Goal: Information Seeking & Learning: Learn about a topic

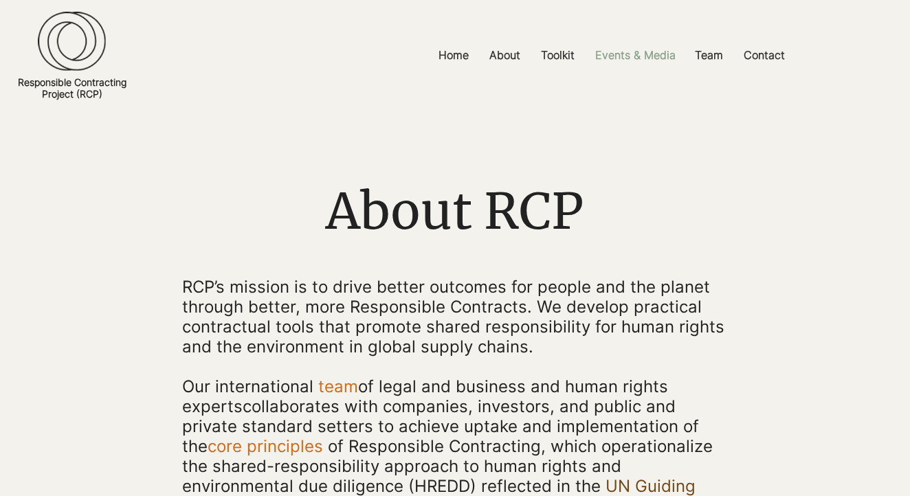
click at [619, 51] on p "Events & Media" at bounding box center [635, 55] width 94 height 31
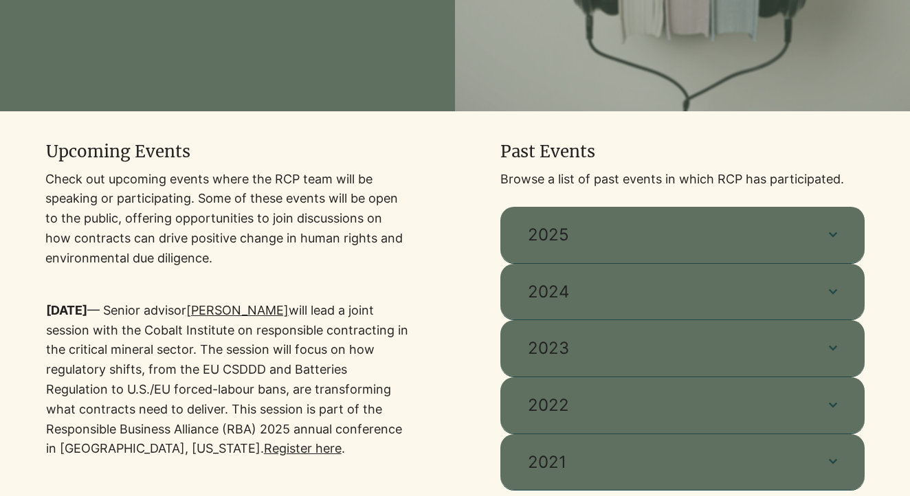
scroll to position [349, 0]
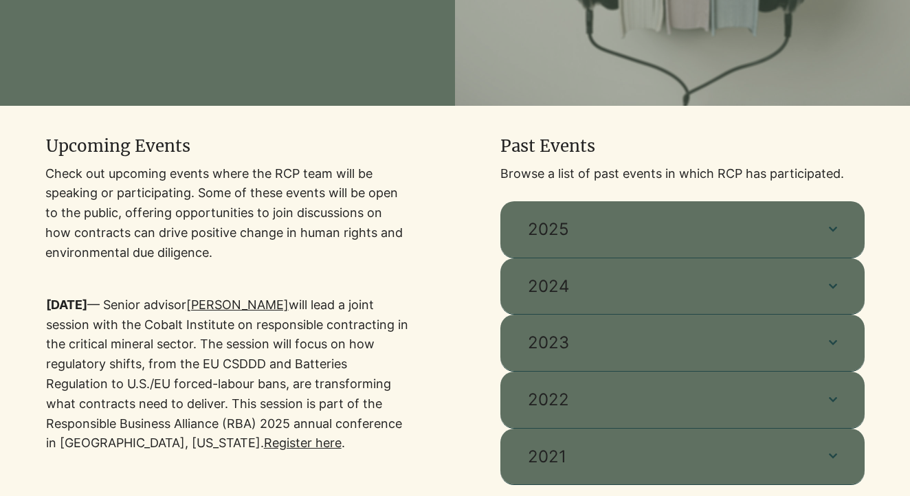
click at [264, 447] on link "Register here" at bounding box center [303, 443] width 78 height 14
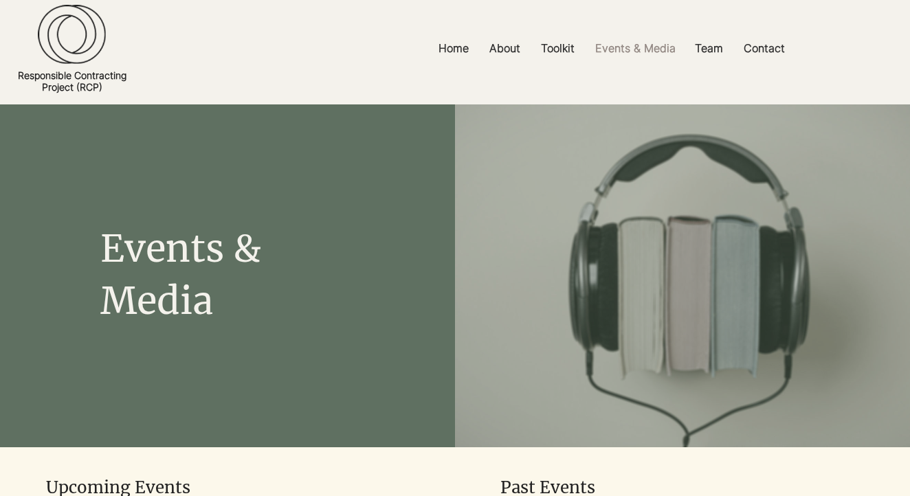
scroll to position [0, 0]
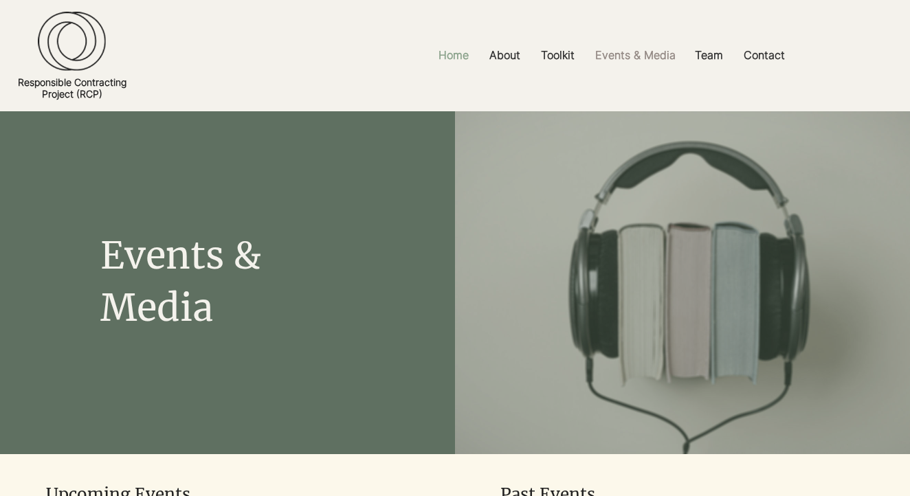
click at [452, 61] on p "Home" at bounding box center [454, 55] width 44 height 31
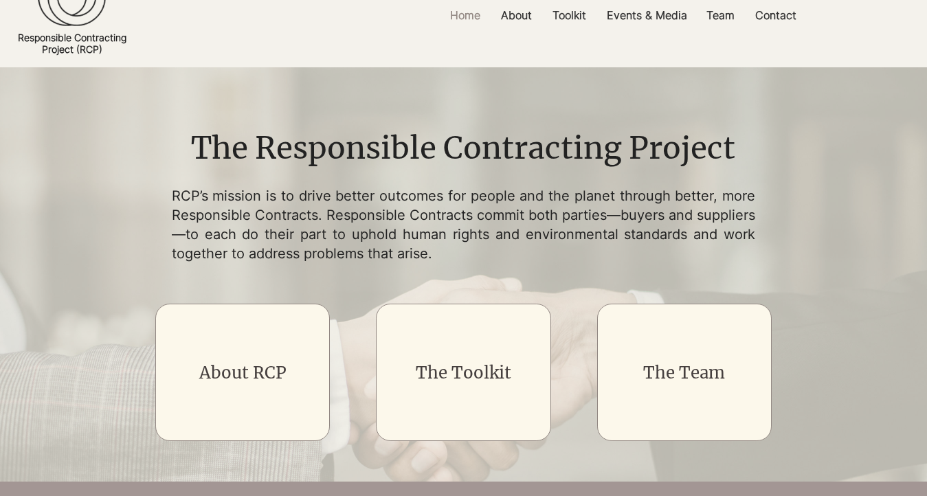
scroll to position [41, 0]
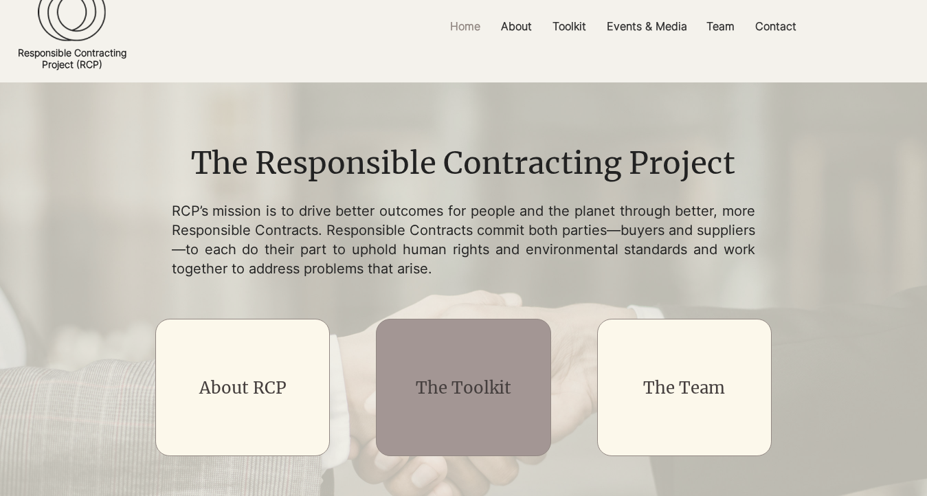
scroll to position [25, 0]
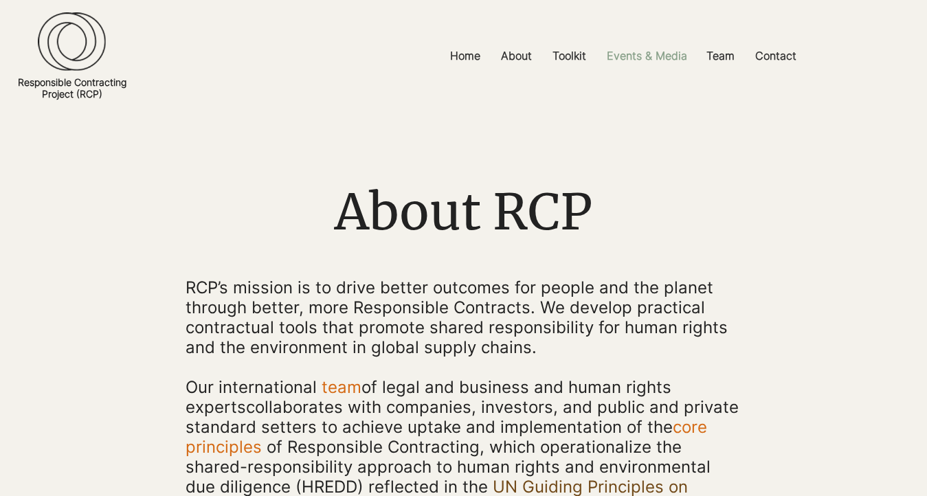
click at [636, 49] on p "Events & Media" at bounding box center [647, 56] width 94 height 31
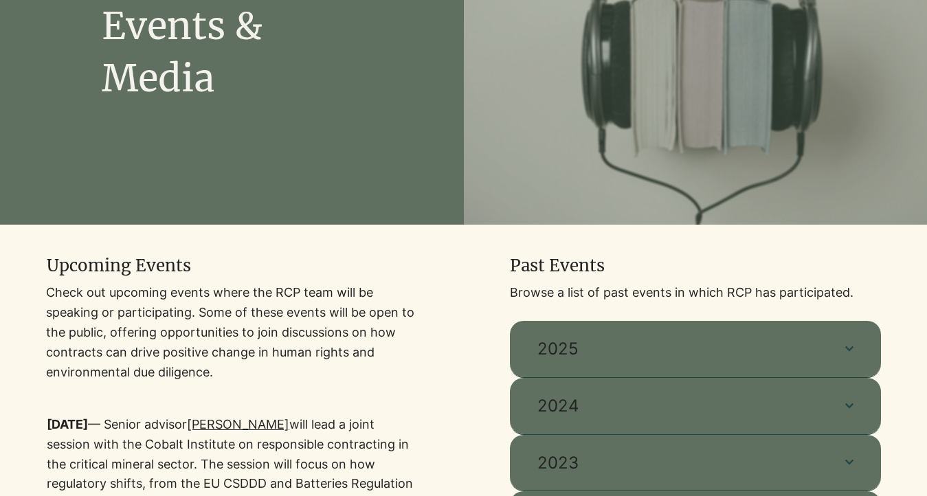
scroll to position [236, 0]
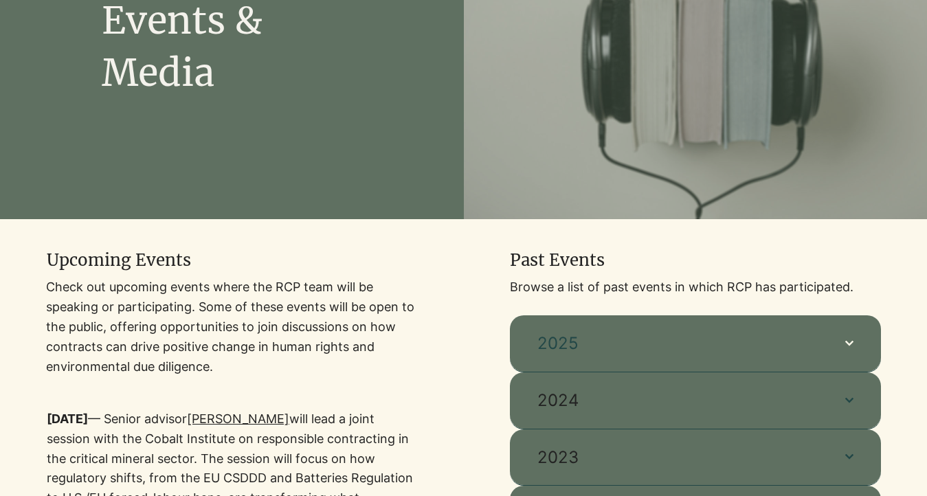
click at [639, 351] on span "2025" at bounding box center [678, 343] width 280 height 23
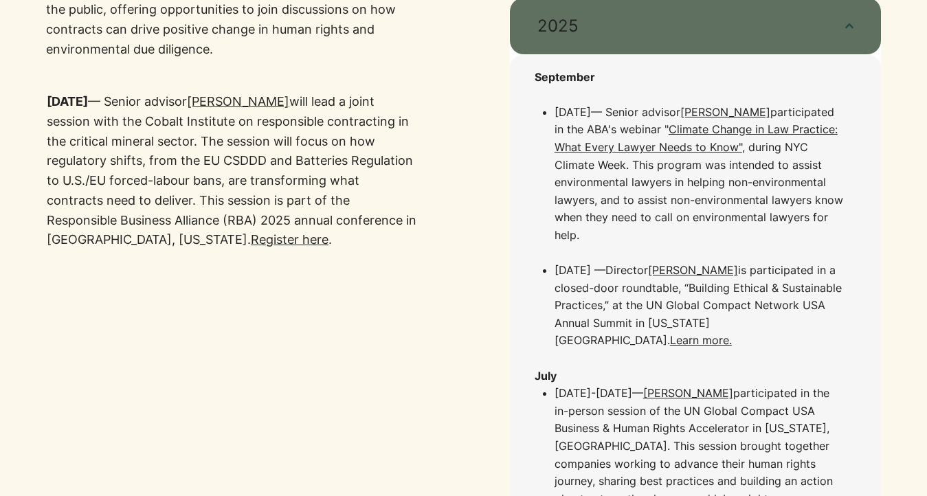
scroll to position [558, 0]
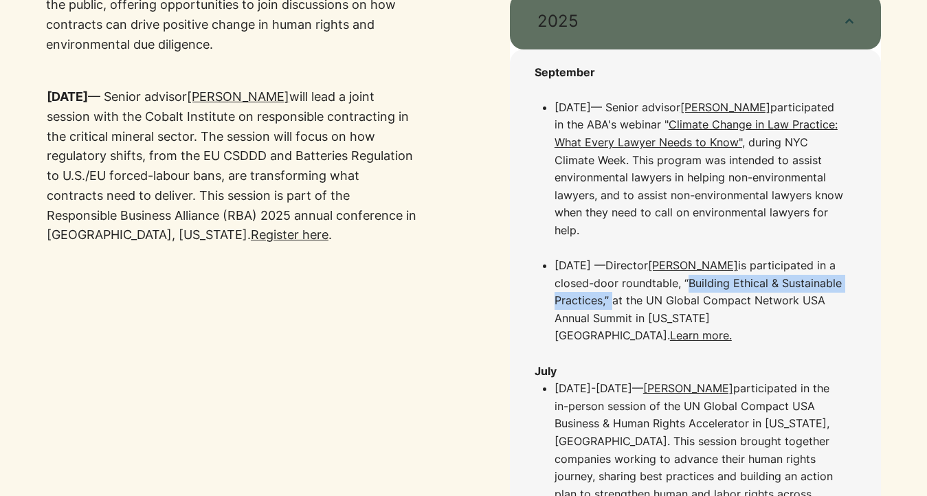
drag, startPoint x: 683, startPoint y: 283, endPoint x: 608, endPoint y: 296, distance: 76.9
click at [608, 296] on span "is participated in a closed-door roundtable, “Building Ethical & Sustainable Pr…" at bounding box center [698, 300] width 287 height 84
copy span "“Building Ethical & Sustainable Practices,”"
click at [732, 329] on link "Learn more." at bounding box center [701, 336] width 62 height 14
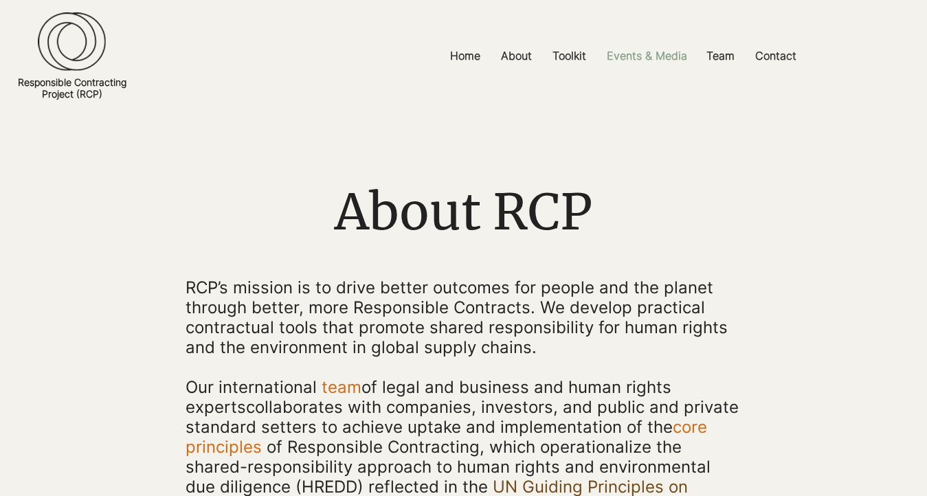
click at [657, 57] on p "Events & Media" at bounding box center [647, 56] width 94 height 31
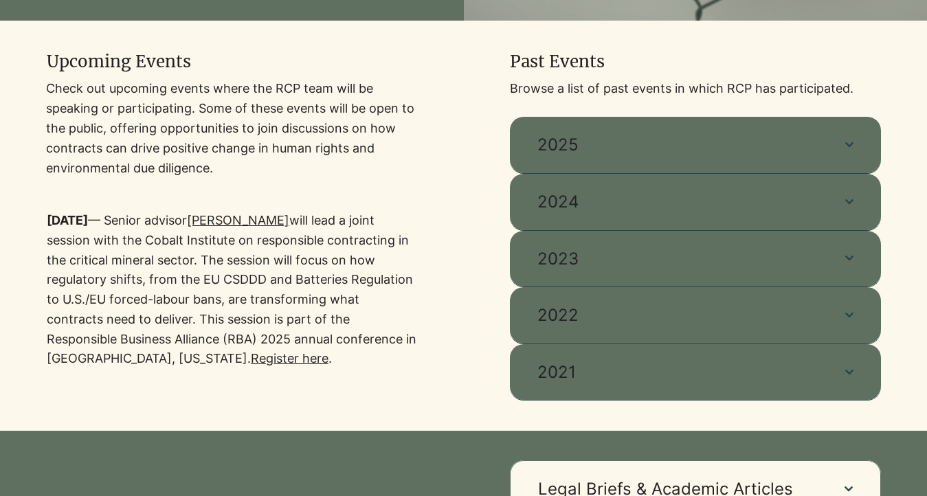
scroll to position [465, 0]
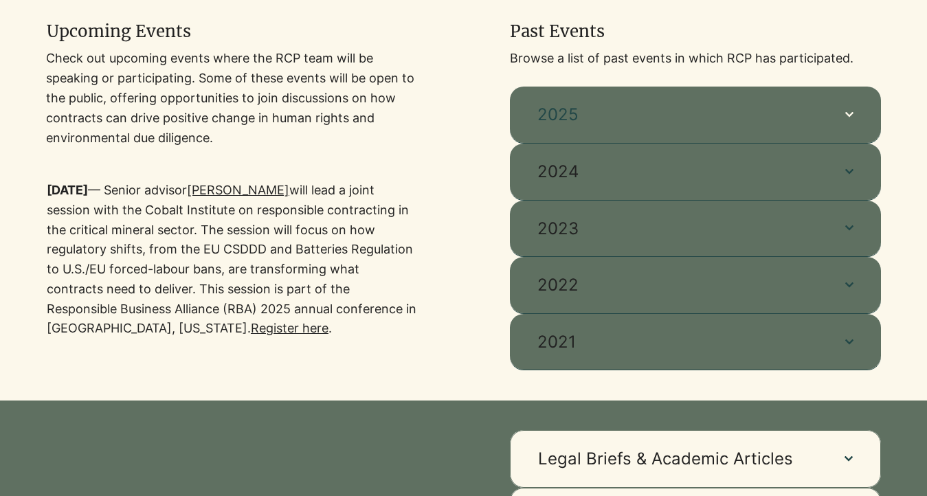
click at [623, 117] on span "2025" at bounding box center [678, 114] width 280 height 23
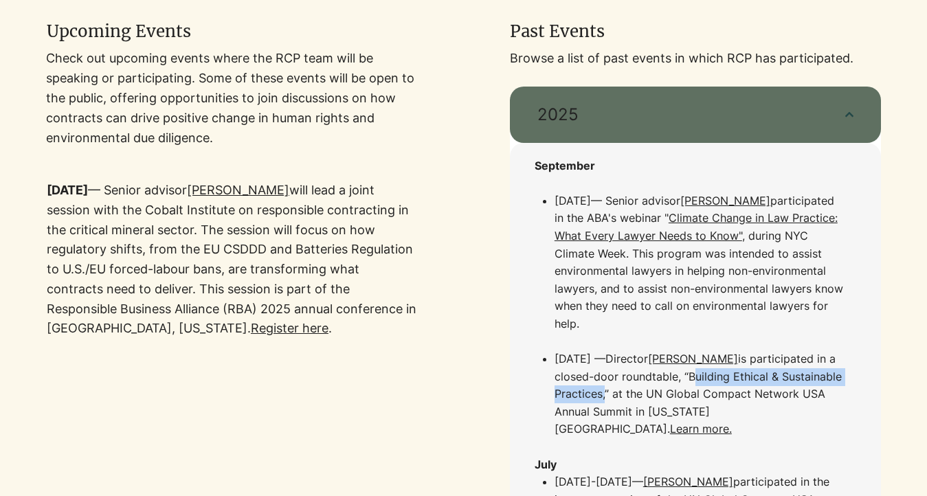
drag, startPoint x: 690, startPoint y: 376, endPoint x: 602, endPoint y: 390, distance: 89.1
click at [602, 390] on span "is participated in a closed-door roundtable, “Building Ethical & Sustainable Pr…" at bounding box center [698, 394] width 287 height 84
copy span "Building Ethical & Sustainable Practices"
